Goal: Task Accomplishment & Management: Manage account settings

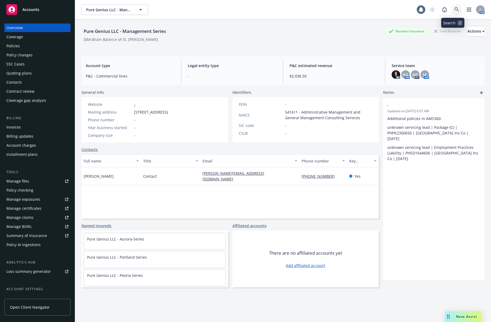
click at [455, 9] on icon at bounding box center [457, 9] width 5 height 5
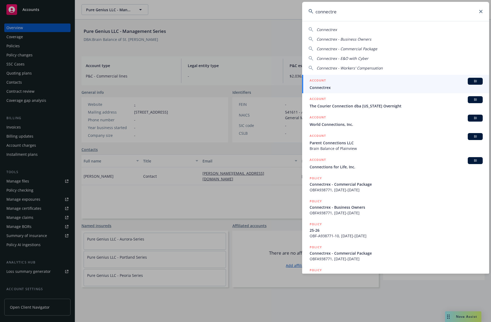
type input "connectre"
click at [329, 83] on div "ACCOUNT BI" at bounding box center [396, 81] width 173 height 7
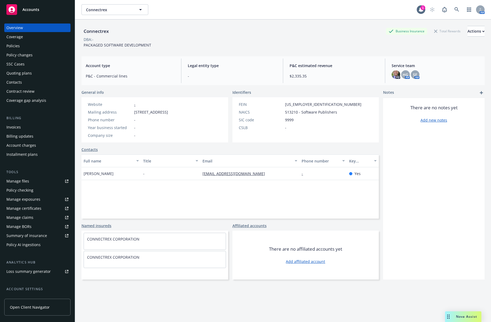
click at [56, 47] on div "Policies" at bounding box center [37, 46] width 62 height 9
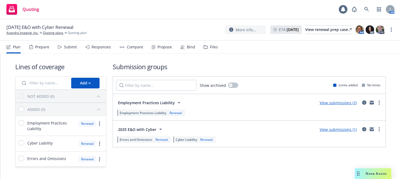
click at [181, 50] on div "Bind" at bounding box center [187, 47] width 15 height 13
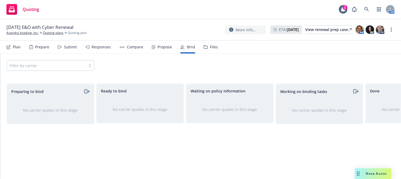
click at [160, 47] on div "Propose" at bounding box center [164, 47] width 14 height 4
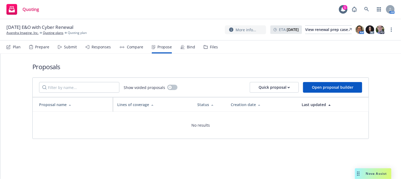
click at [103, 45] on div "Responses" at bounding box center [100, 47] width 19 height 4
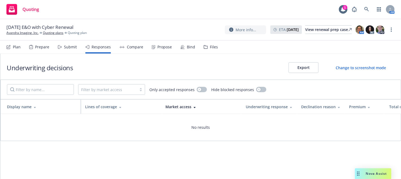
click at [74, 47] on div "Submit" at bounding box center [70, 47] width 13 height 4
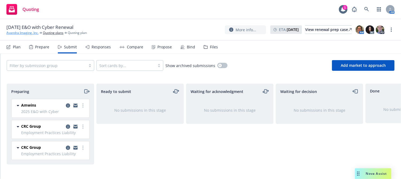
click at [29, 33] on link "Avandra Imaging, Inc." at bounding box center [22, 32] width 32 height 5
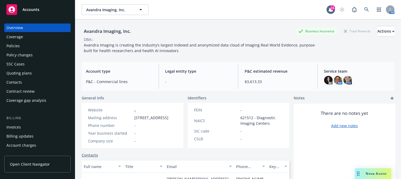
click at [49, 43] on div "Policies" at bounding box center [37, 46] width 62 height 9
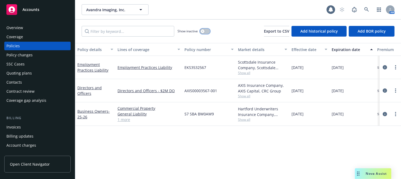
click at [206, 32] on button "button" at bounding box center [205, 31] width 10 height 5
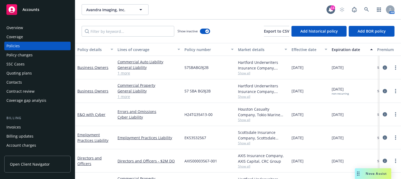
click at [345, 47] on div "Expiration date" at bounding box center [348, 50] width 35 height 6
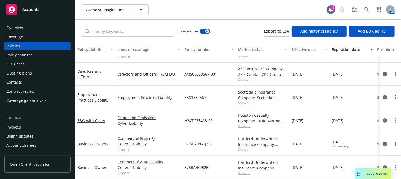
scroll to position [20, 0]
click at [395, 120] on circle "more" at bounding box center [395, 120] width 1 height 1
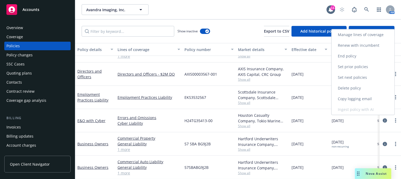
click at [363, 44] on link "Renew with incumbent" at bounding box center [362, 45] width 63 height 11
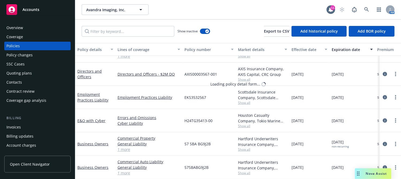
select select "12"
select select "CA"
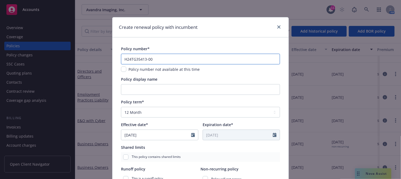
click at [171, 59] on input "H24TG35413-00" at bounding box center [200, 59] width 159 height 11
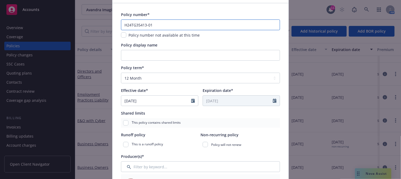
scroll to position [35, 0]
type input "H24TG35413-01"
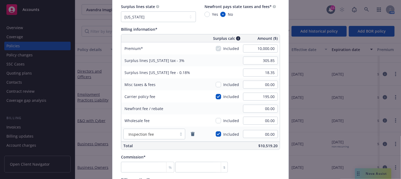
scroll to position [317, 0]
click at [188, 15] on select "No surplus lines state Alaska Alabama Arkansas Arizona California Colorado Conn…" at bounding box center [158, 16] width 75 height 11
select select "OH"
click at [121, 11] on select "No surplus lines state Alaska Alabama Arkansas Arizona California Colorado Conn…" at bounding box center [158, 16] width 75 height 11
type input "509.75"
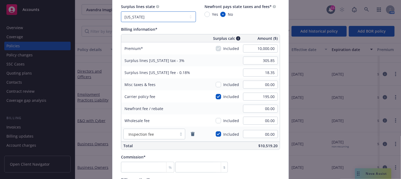
type input "00.00"
click at [257, 61] on input "509.75" at bounding box center [260, 61] width 35 height 8
click at [216, 95] on input "checkbox" at bounding box center [217, 96] width 5 height 5
checkbox input "false"
type input "500.00"
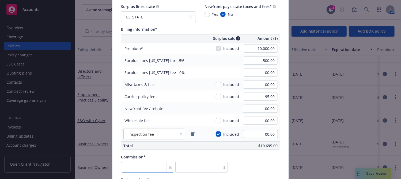
click at [130, 168] on input "number" at bounding box center [147, 167] width 53 height 11
type input "1"
type input "100"
type input "14"
type input "1400"
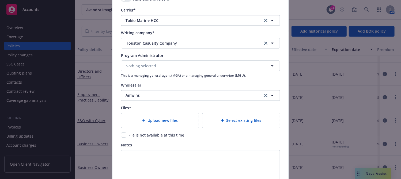
scroll to position [548, 0]
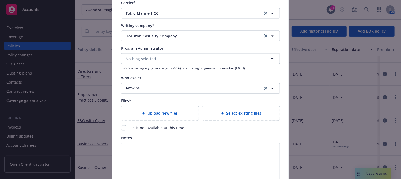
type input "14"
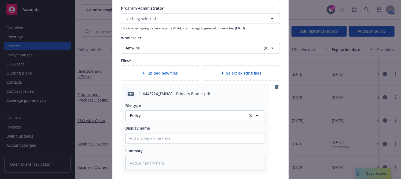
scroll to position [589, 0]
type textarea "x"
click at [182, 112] on span "Policy" at bounding box center [186, 115] width 112 height 6
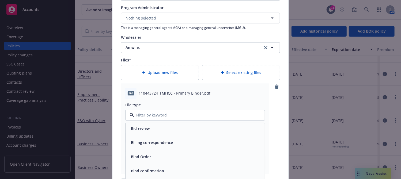
scroll to position [267, 0]
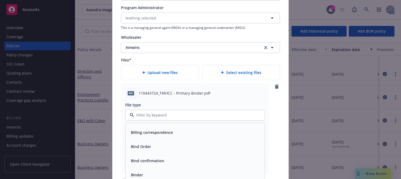
click at [145, 171] on div "Binder" at bounding box center [195, 175] width 133 height 8
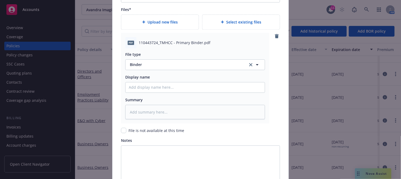
scroll to position [695, 0]
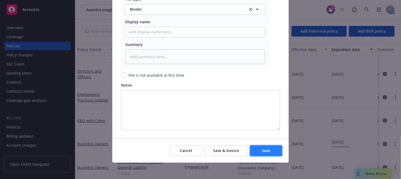
click at [262, 153] on button "Save" at bounding box center [266, 150] width 32 height 11
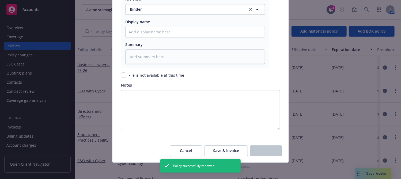
type textarea "x"
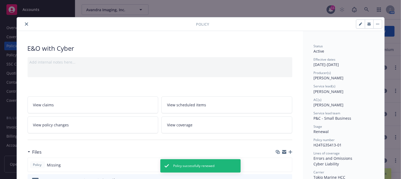
click at [25, 23] on icon "close" at bounding box center [26, 23] width 3 height 3
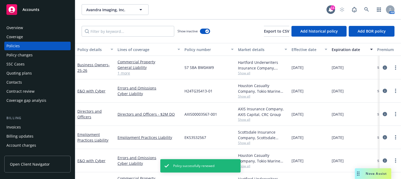
click at [342, 48] on div "Expiration date" at bounding box center [348, 50] width 35 height 6
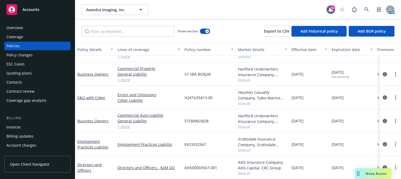
scroll to position [42, 0]
click at [46, 72] on div "Quoting plans" at bounding box center [37, 73] width 62 height 9
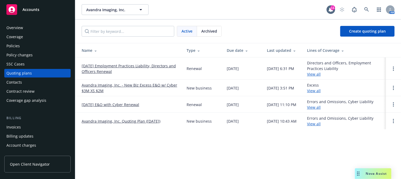
click at [141, 83] on link "Avandra Imaging, Inc. - New Biz Excess E&O w/ Cyber $3M XS $2M" at bounding box center [130, 87] width 96 height 11
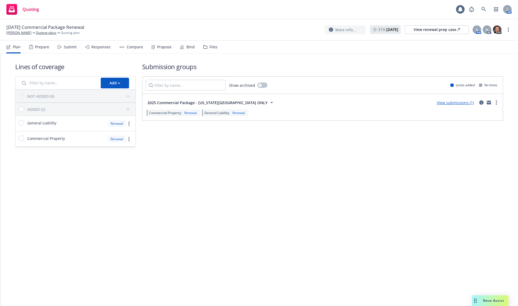
click at [154, 49] on div "Propose" at bounding box center [162, 47] width 20 height 13
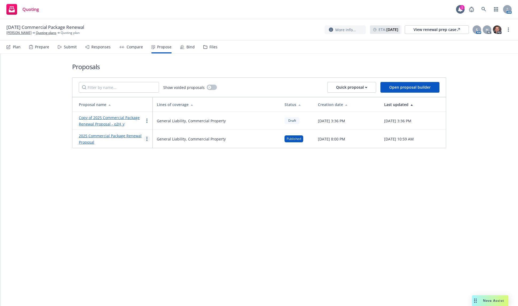
click at [146, 139] on link "more" at bounding box center [147, 139] width 6 height 6
click at [159, 193] on span "See client view" at bounding box center [163, 194] width 39 height 5
